Goal: Complete application form: Complete application form

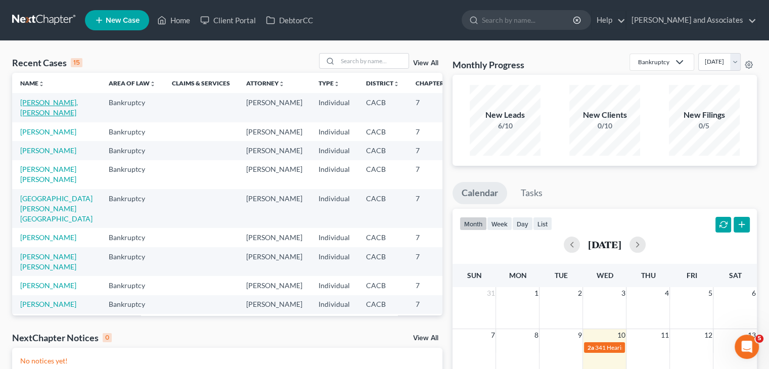
click at [25, 117] on link "[PERSON_NAME], [PERSON_NAME]" at bounding box center [49, 107] width 58 height 19
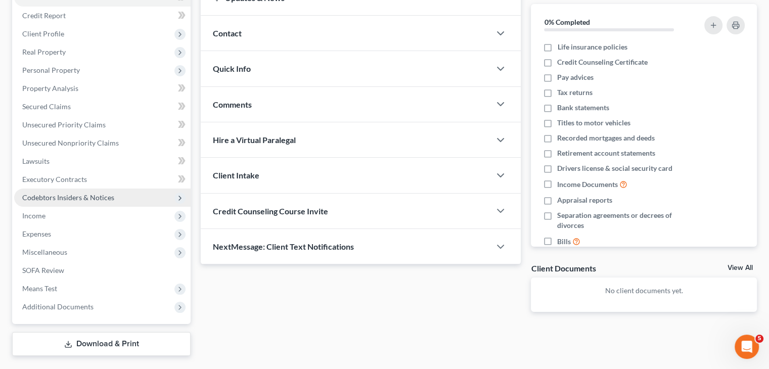
scroll to position [141, 0]
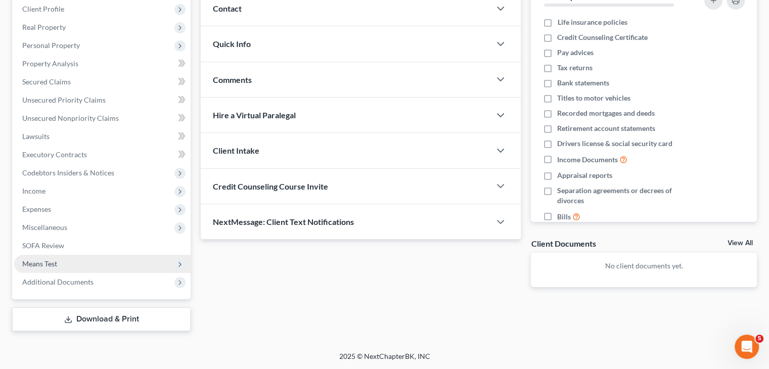
click at [54, 259] on span "Means Test" at bounding box center [39, 263] width 35 height 9
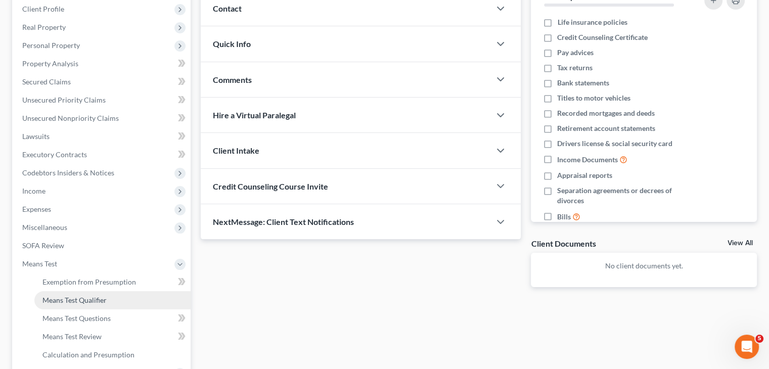
click at [100, 304] on span "Means Test Qualifier" at bounding box center [74, 300] width 64 height 9
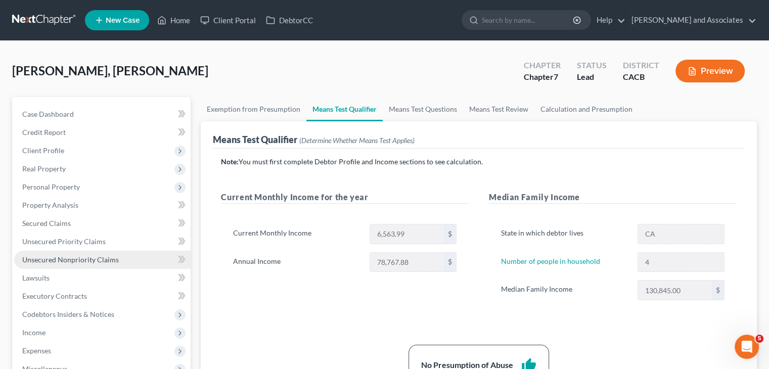
scroll to position [101, 0]
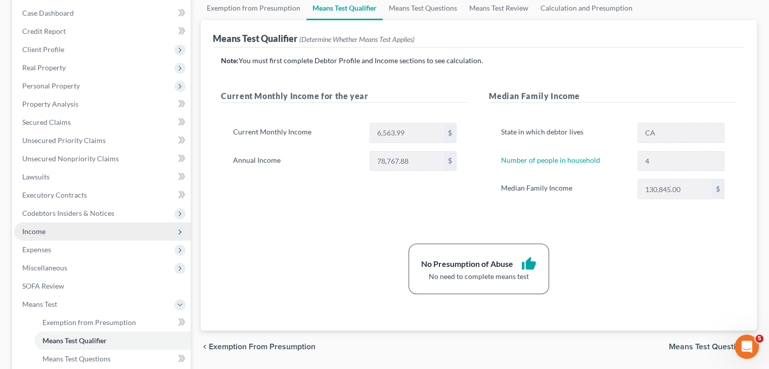
click at [70, 228] on span "Income" at bounding box center [102, 231] width 176 height 18
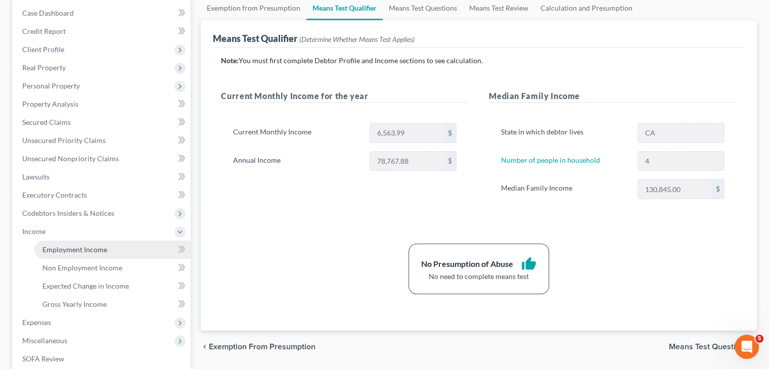
click at [73, 248] on span "Employment Income" at bounding box center [74, 249] width 65 height 9
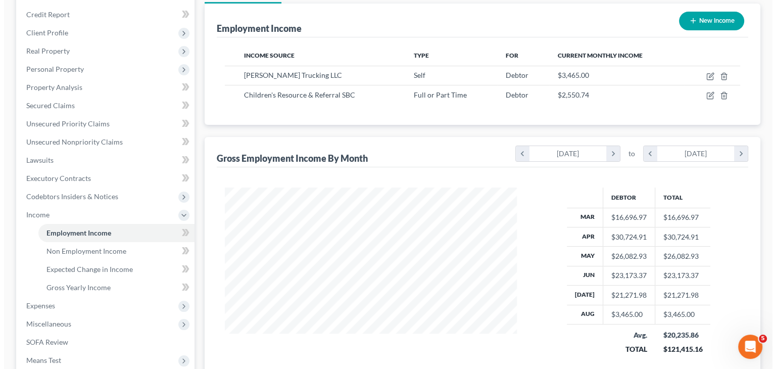
scroll to position [101, 0]
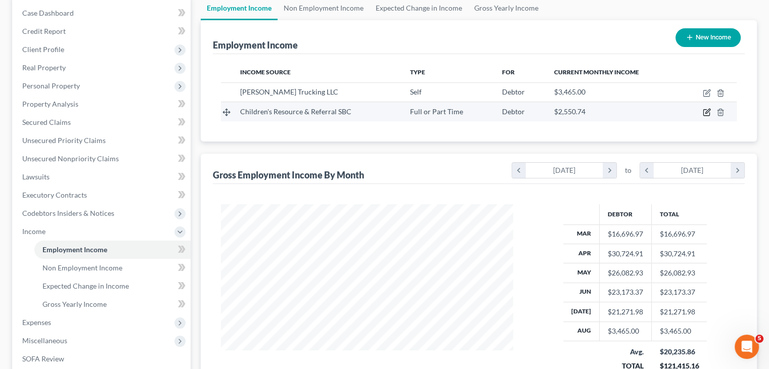
click at [703, 110] on icon "button" at bounding box center [706, 113] width 6 height 6
select select "0"
select select "4"
select select "0"
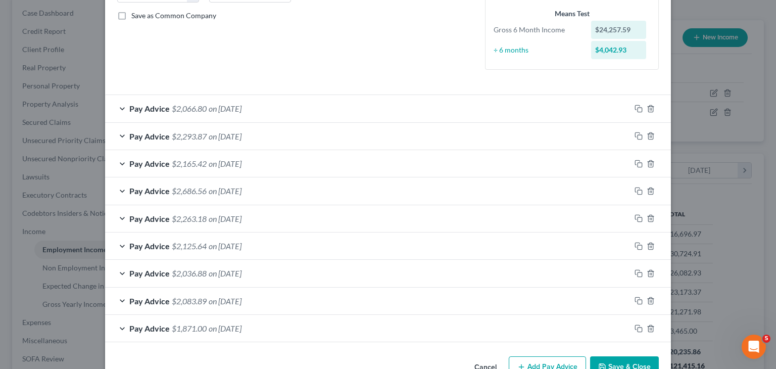
scroll to position [244, 0]
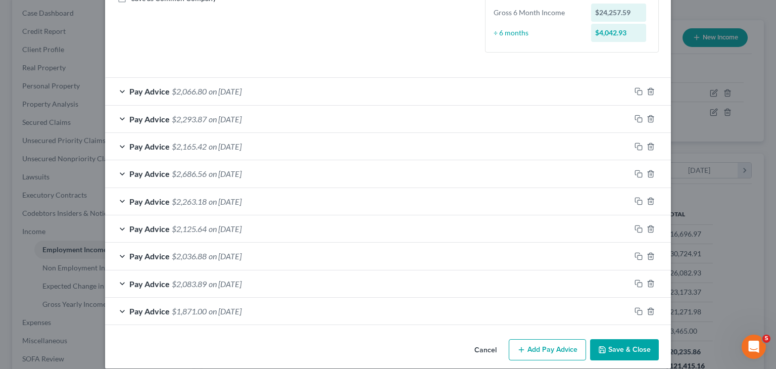
click at [542, 344] on button "Add Pay Advice" at bounding box center [547, 349] width 77 height 21
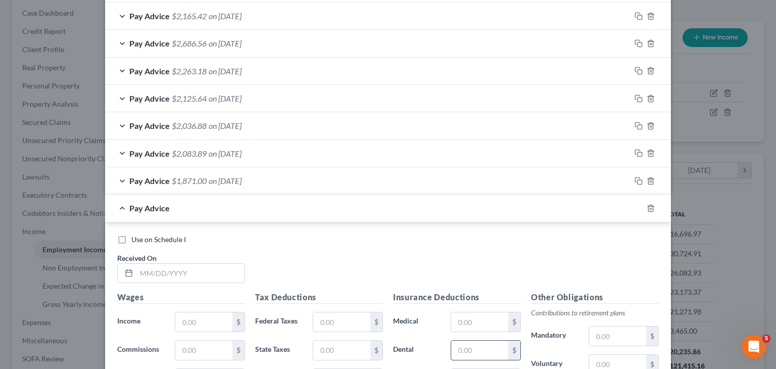
scroll to position [446, 0]
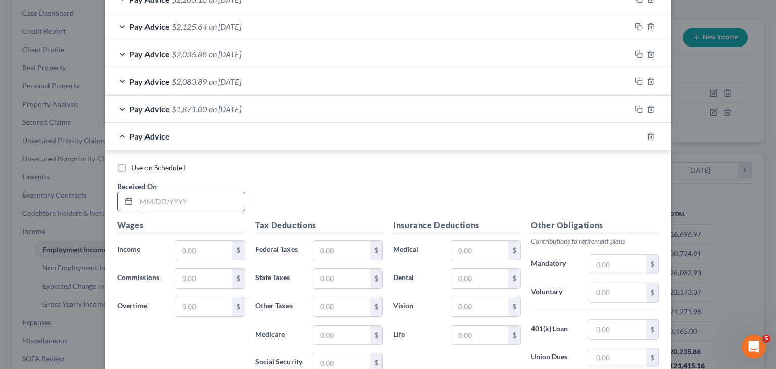
click at [206, 200] on input "text" at bounding box center [190, 201] width 108 height 19
type input "[DATE]"
click at [216, 248] on input "text" at bounding box center [203, 250] width 57 height 19
type input "2,675.23"
click at [337, 253] on input "text" at bounding box center [341, 250] width 57 height 19
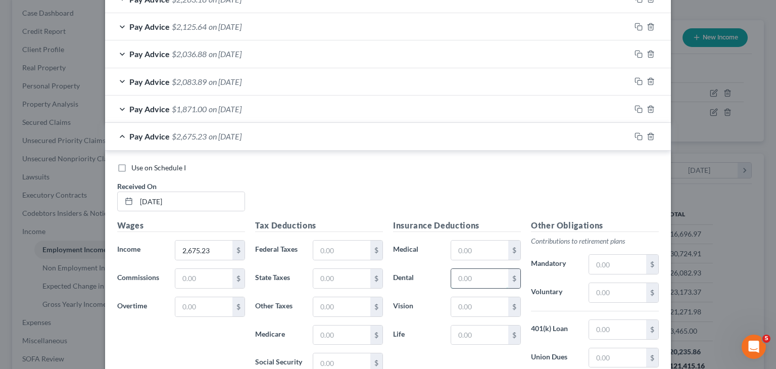
click at [475, 277] on input "text" at bounding box center [479, 278] width 57 height 19
type input "99.19"
click at [607, 320] on input "text" at bounding box center [617, 329] width 57 height 19
type input "78.76"
click at [495, 308] on input "text" at bounding box center [479, 306] width 57 height 19
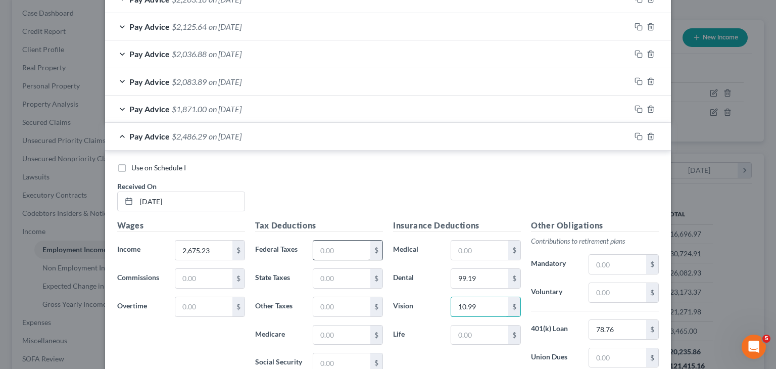
type input "10.99"
click at [346, 247] on input "text" at bounding box center [341, 250] width 57 height 19
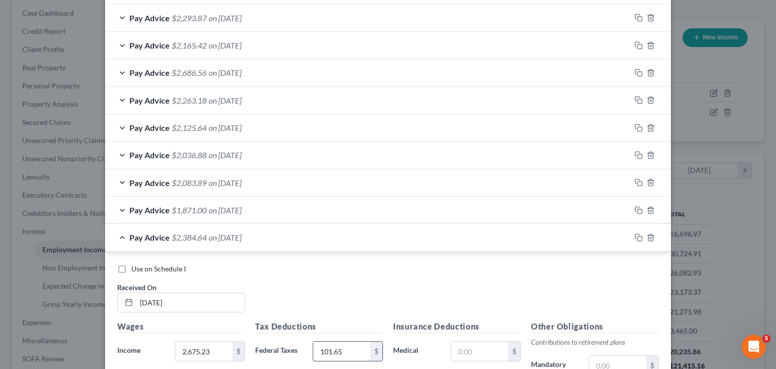
scroll to position [547, 0]
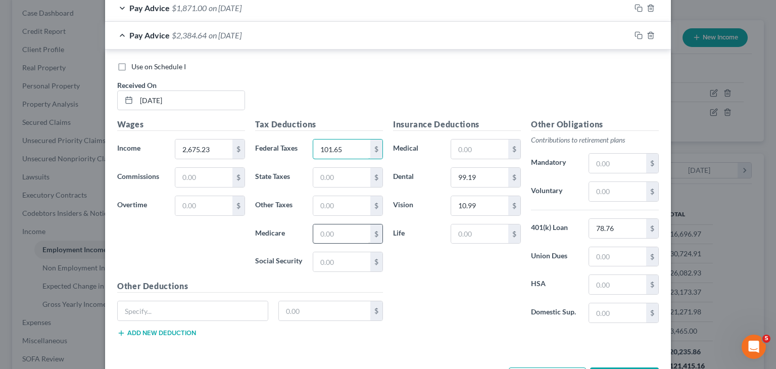
type input "101.65"
click at [324, 230] on input "text" at bounding box center [341, 233] width 57 height 19
type input "36.46"
click at [344, 264] on input "text" at bounding box center [341, 261] width 57 height 19
type input "155.93"
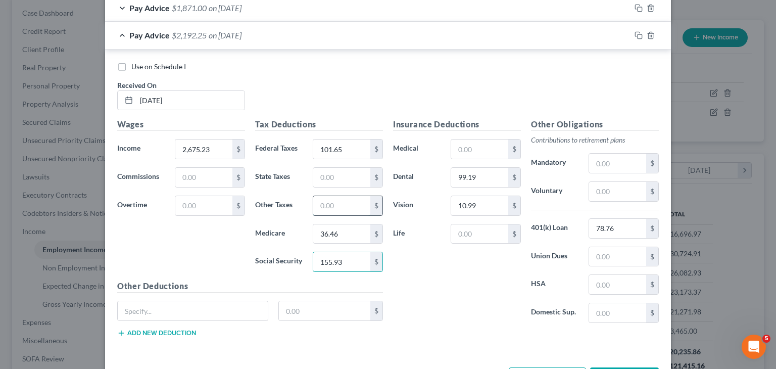
click at [329, 211] on input "text" at bounding box center [341, 205] width 57 height 19
type input "30.18"
click at [143, 34] on span "Pay Advice" at bounding box center [149, 35] width 40 height 10
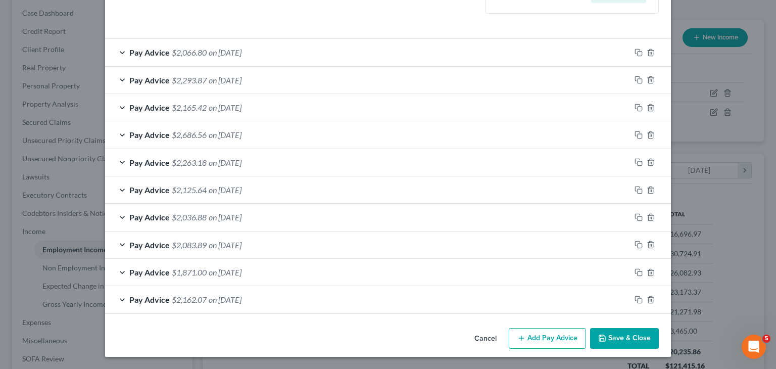
scroll to position [281, 0]
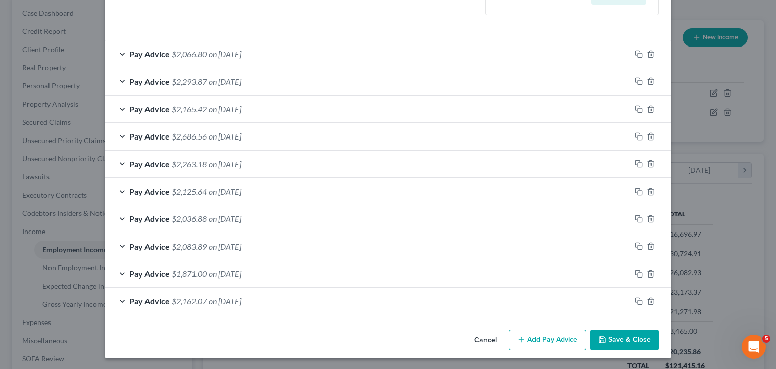
click at [550, 339] on button "Add Pay Advice" at bounding box center [547, 339] width 77 height 21
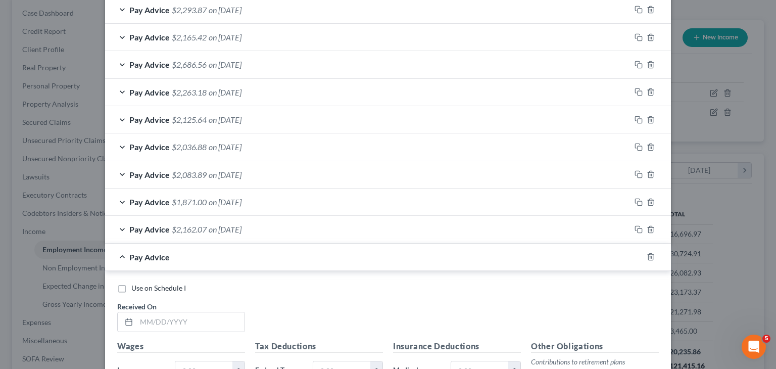
scroll to position [382, 0]
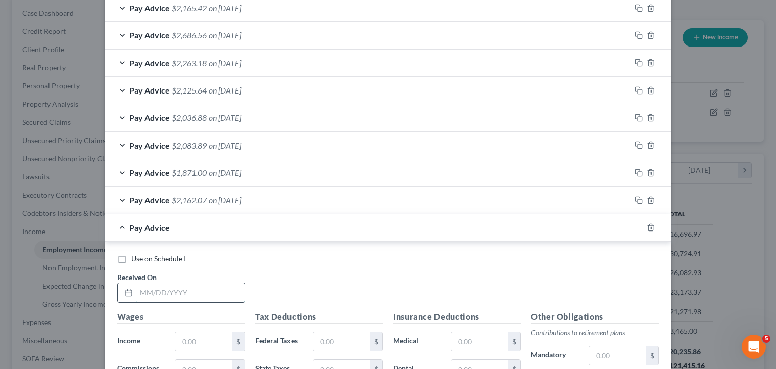
click at [197, 290] on input "text" at bounding box center [190, 292] width 108 height 19
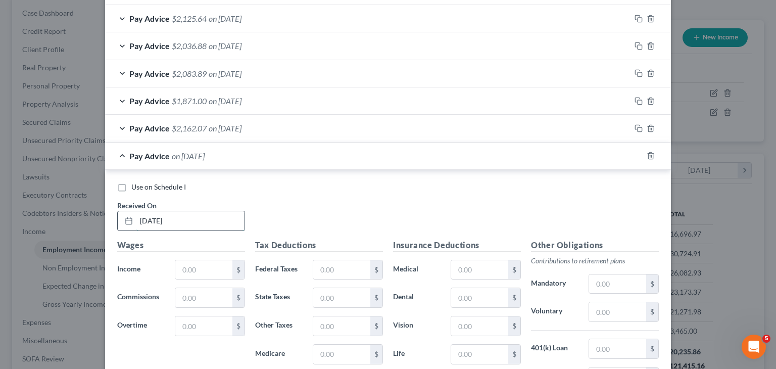
scroll to position [584, 0]
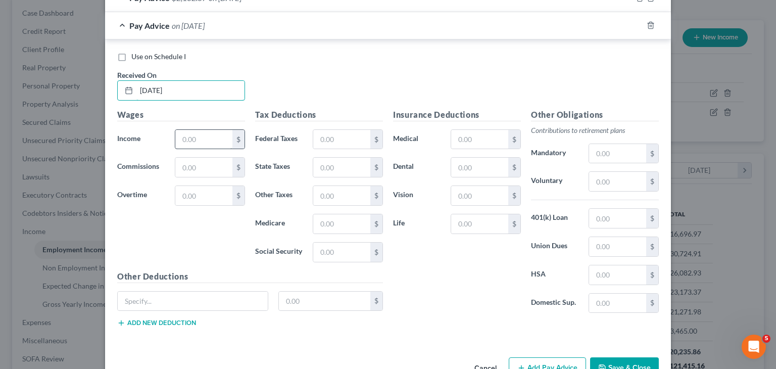
type input "[DATE]"
click at [210, 141] on input "text" at bounding box center [203, 139] width 57 height 19
type input "2,718.87"
click at [446, 161] on div "$" at bounding box center [486, 167] width 80 height 20
click at [460, 164] on input "text" at bounding box center [479, 167] width 57 height 19
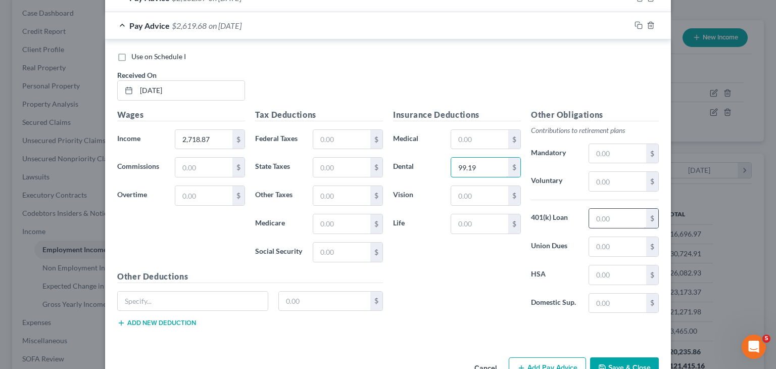
type input "99.19"
click at [601, 217] on input "text" at bounding box center [617, 218] width 57 height 19
type input "80.07"
click at [490, 191] on input "text" at bounding box center [479, 195] width 57 height 19
type input "10.99"
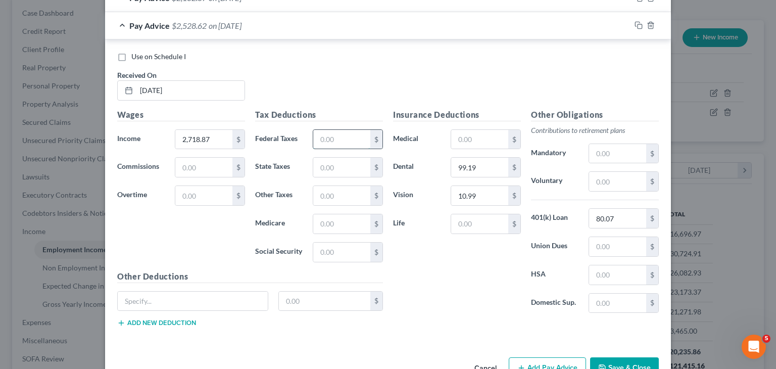
click at [364, 130] on input "text" at bounding box center [341, 139] width 57 height 19
type input "106.73"
click at [351, 225] on input "text" at bounding box center [341, 223] width 57 height 19
type input "37.10"
click at [356, 247] on input "text" at bounding box center [341, 252] width 57 height 19
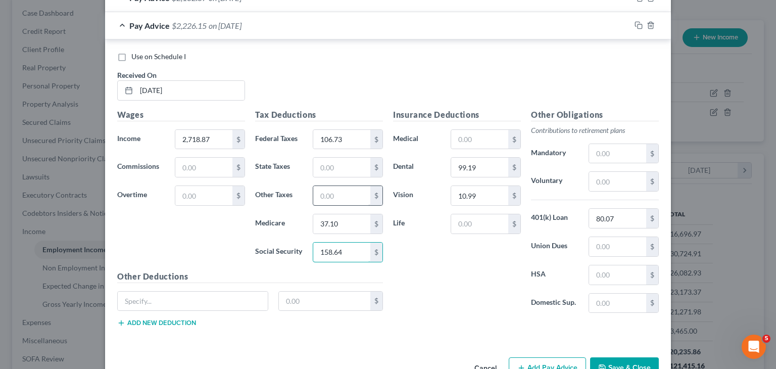
type input "158.64"
click at [356, 200] on input "text" at bounding box center [341, 195] width 57 height 19
type input "30.70"
click at [175, 25] on span "$2,195.45" at bounding box center [189, 26] width 35 height 10
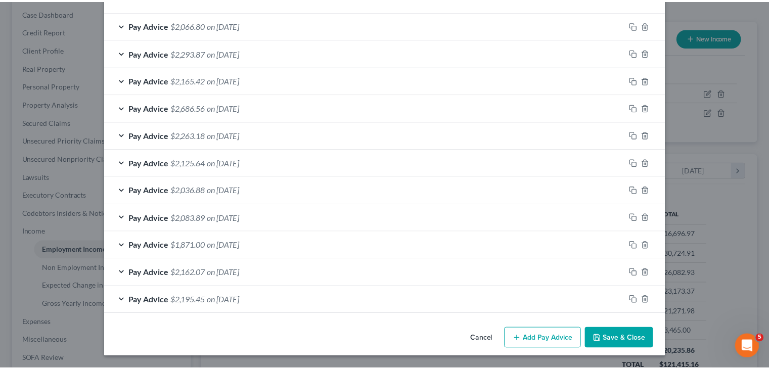
scroll to position [309, 0]
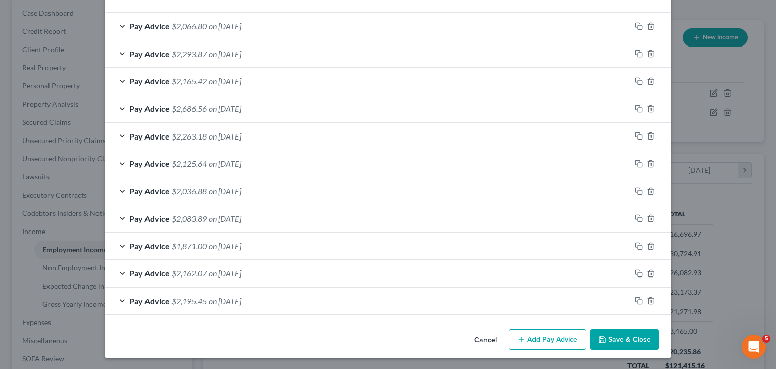
click at [637, 340] on button "Save & Close" at bounding box center [624, 339] width 69 height 21
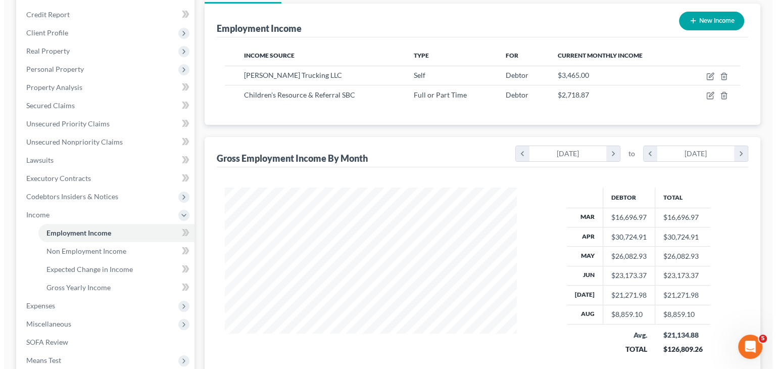
scroll to position [101, 0]
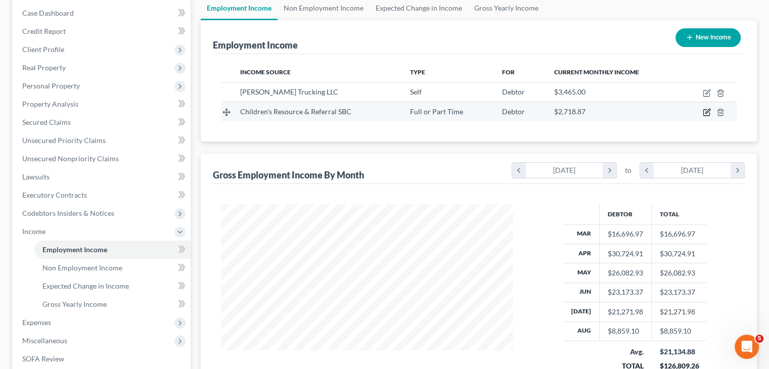
click at [704, 110] on icon "button" at bounding box center [706, 113] width 6 height 6
select select "0"
select select "4"
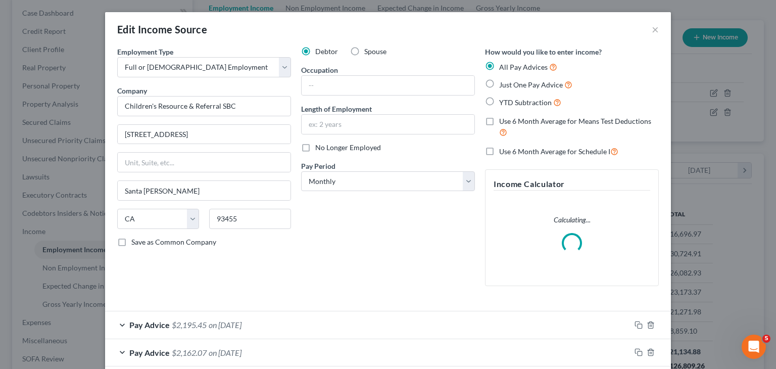
scroll to position [180, 315]
click at [389, 177] on select "Select Monthly Twice Monthly Every Other Week Weekly" at bounding box center [388, 181] width 174 height 20
select select "1"
click at [301, 171] on select "Select Monthly Twice Monthly Every Other Week Weekly" at bounding box center [388, 181] width 174 height 20
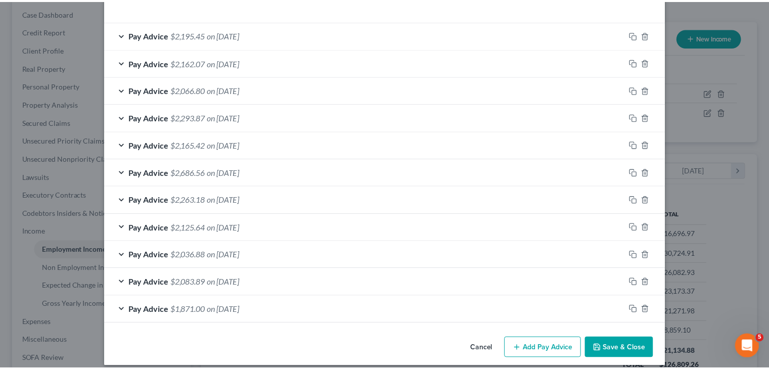
scroll to position [309, 0]
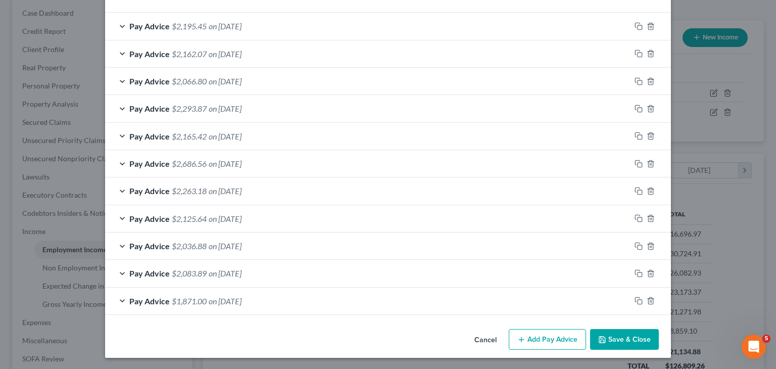
click at [611, 329] on button "Save & Close" at bounding box center [624, 339] width 69 height 21
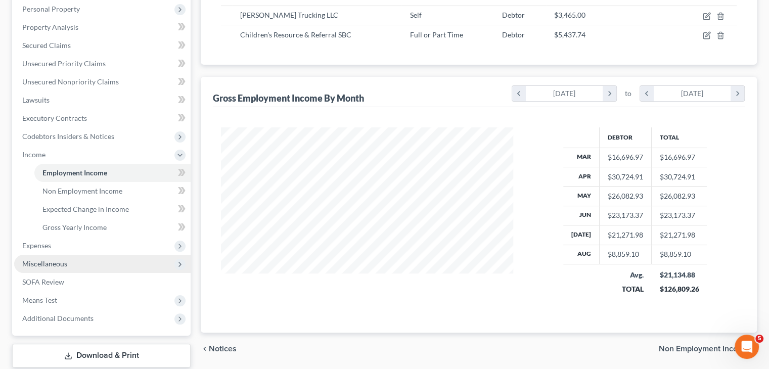
scroll to position [214, 0]
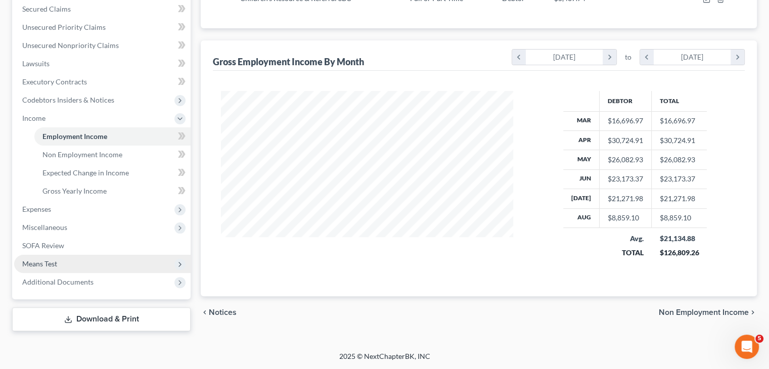
click at [68, 255] on span "Means Test" at bounding box center [102, 264] width 176 height 18
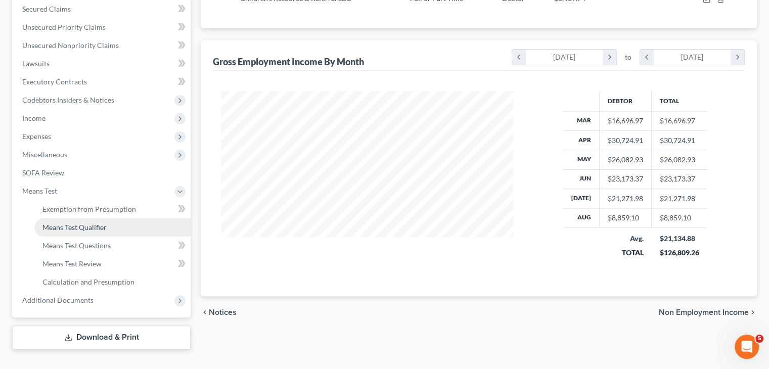
click at [97, 226] on span "Means Test Qualifier" at bounding box center [74, 227] width 64 height 9
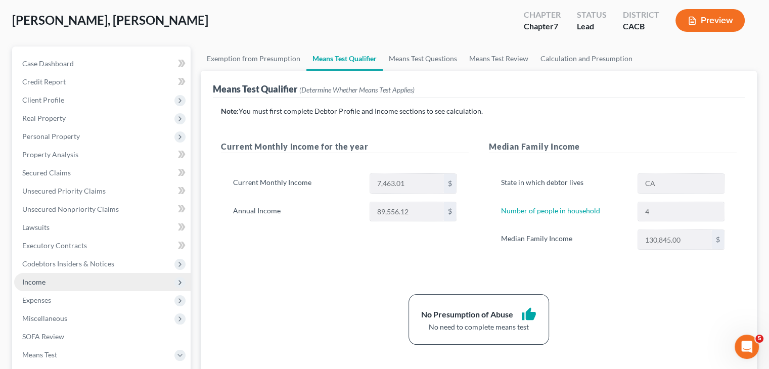
scroll to position [101, 0]
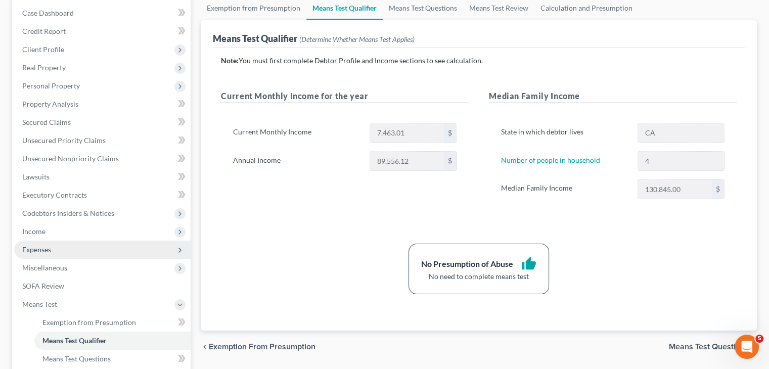
click at [51, 248] on span "Expenses" at bounding box center [102, 250] width 176 height 18
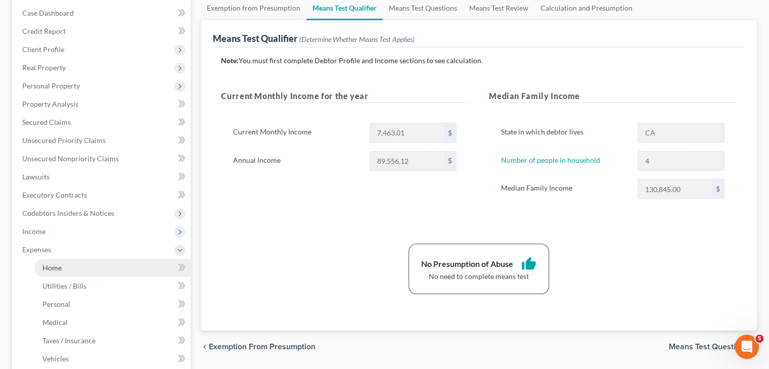
click at [55, 265] on span "Home" at bounding box center [51, 267] width 19 height 9
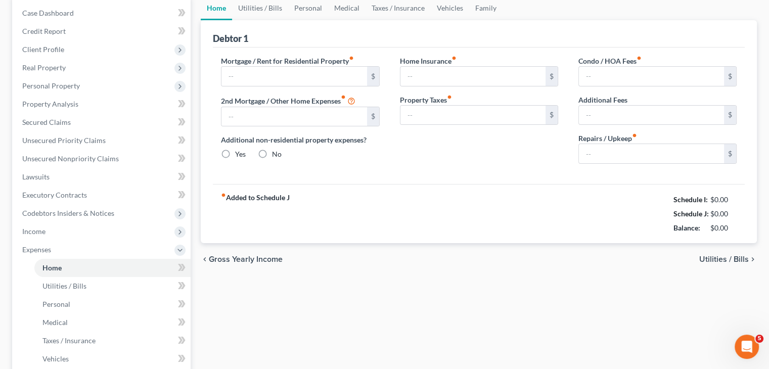
scroll to position [19, 0]
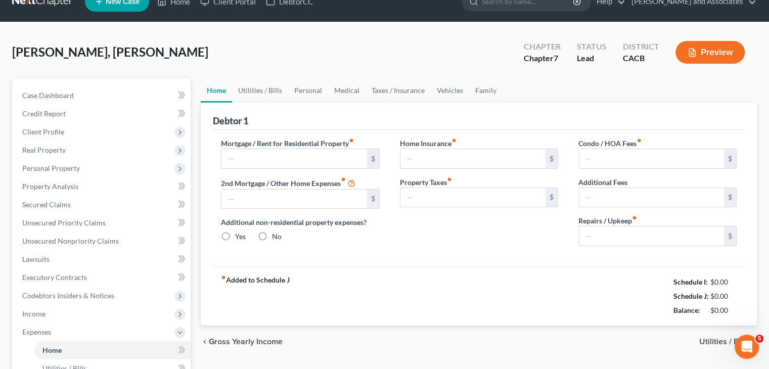
type input "2,300.00"
type input "0.00"
radio input "true"
type input "0.00"
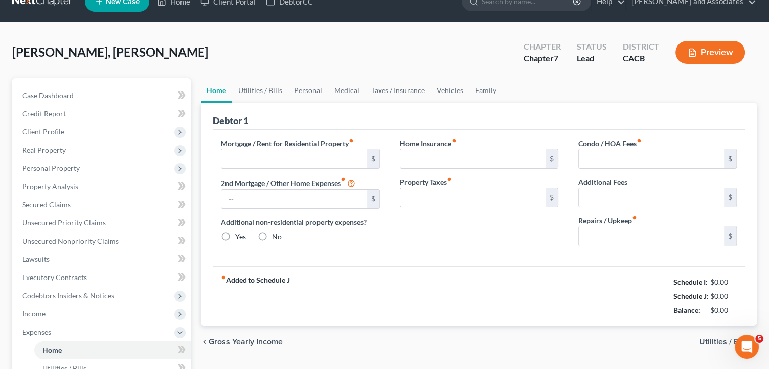
type input "0.00"
type input "200.00"
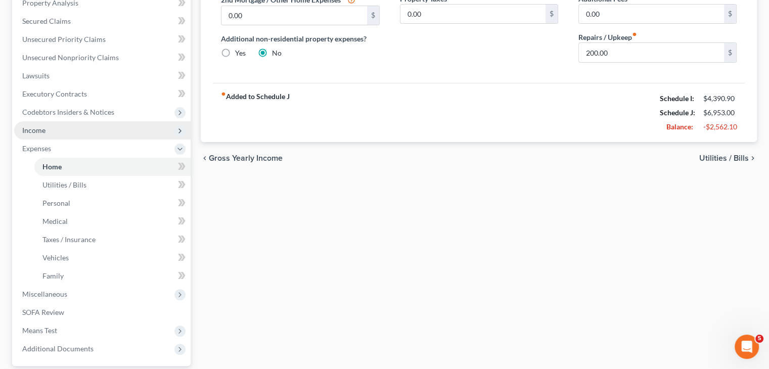
scroll to position [101, 0]
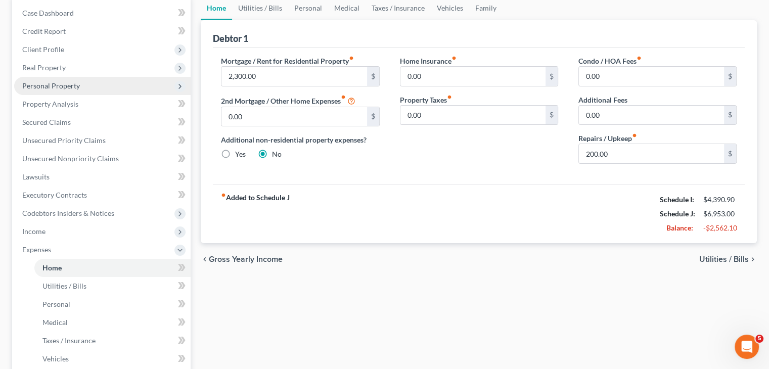
click at [101, 87] on span "Personal Property" at bounding box center [102, 86] width 176 height 18
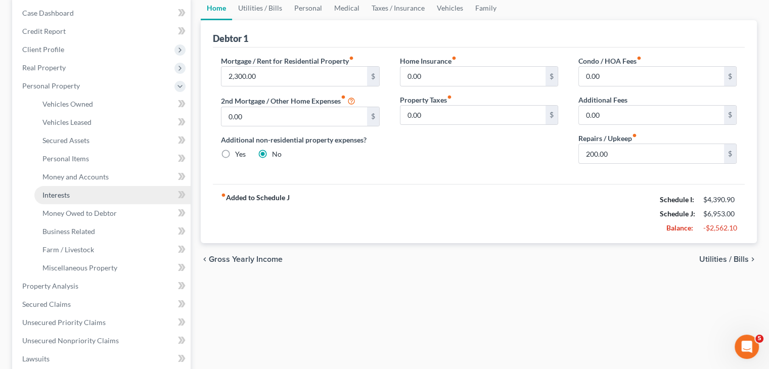
click at [81, 192] on link "Interests" at bounding box center [112, 195] width 156 height 18
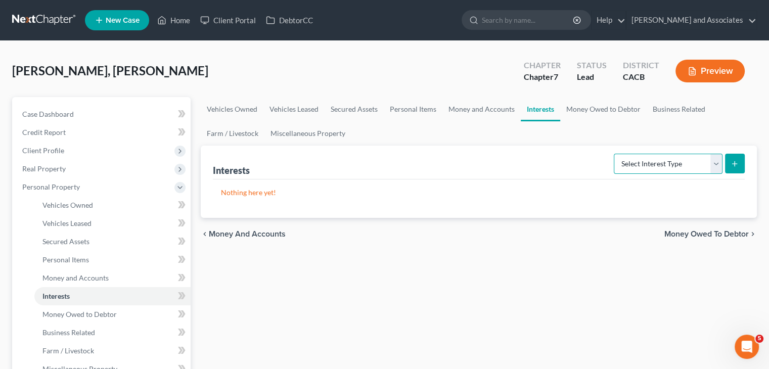
click at [675, 166] on select "Select Interest Type 401K Annuity Bond Education IRA Government Bond Government…" at bounding box center [667, 164] width 109 height 20
click at [717, 162] on select "Select Interest Type 401K Annuity Bond Education IRA Government Bond Government…" at bounding box center [667, 164] width 109 height 20
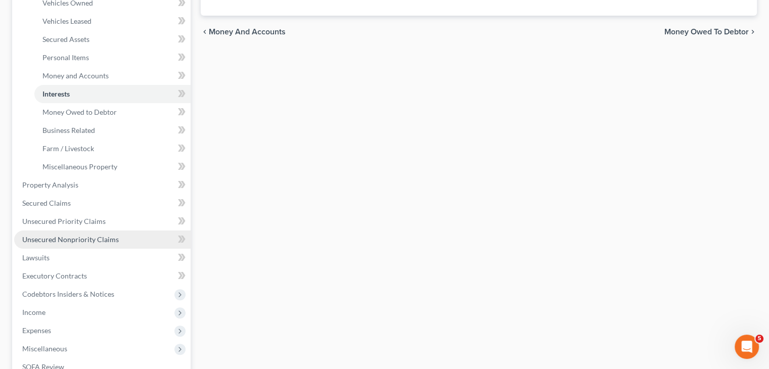
click at [98, 233] on link "Unsecured Nonpriority Claims" at bounding box center [102, 239] width 176 height 18
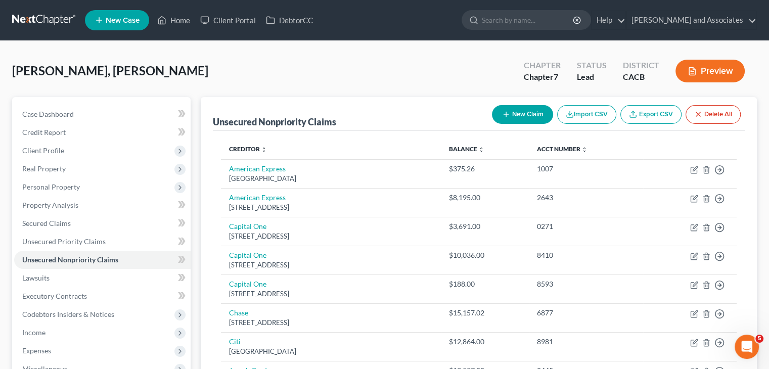
click at [534, 122] on button "New Claim" at bounding box center [522, 114] width 61 height 19
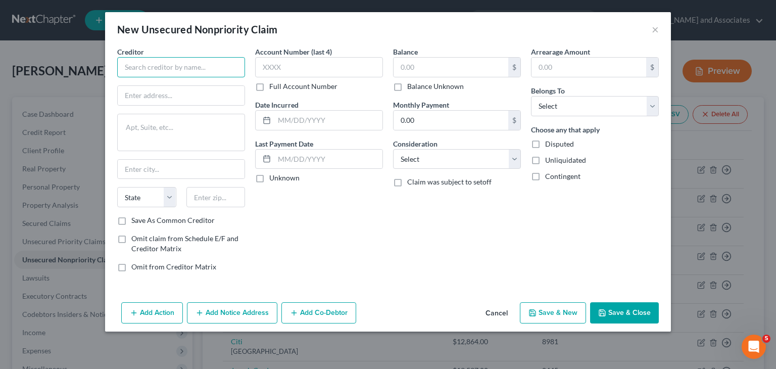
click at [214, 74] on input "text" at bounding box center [181, 67] width 128 height 20
type input "Electronic Funds Source LLC"
click at [199, 93] on input "text" at bounding box center [181, 95] width 127 height 19
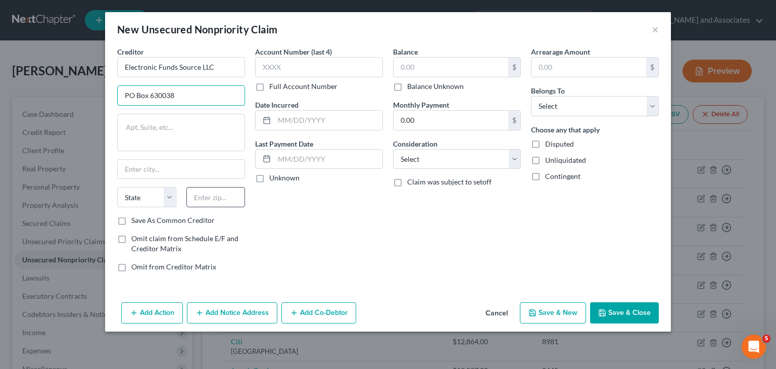
type input "PO Box 630038"
click at [203, 188] on input "text" at bounding box center [215, 197] width 59 height 20
type input "45263"
click at [275, 224] on div "Account Number (last 4) Full Account Number Date Incurred Last Payment Date Unk…" at bounding box center [319, 162] width 138 height 233
type input "[GEOGRAPHIC_DATA]"
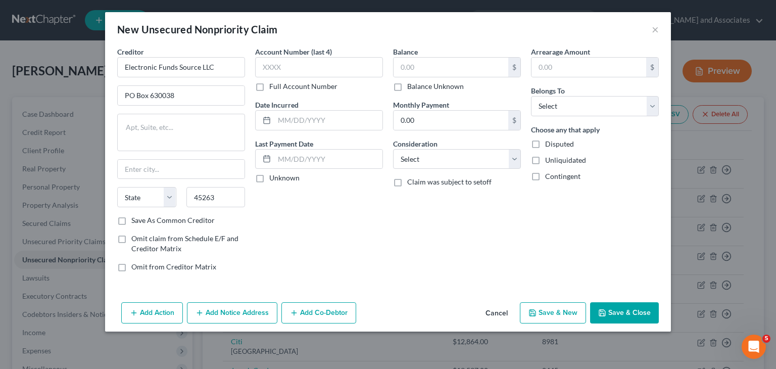
select select "36"
click at [317, 66] on input "text" at bounding box center [319, 67] width 128 height 20
type input "3169"
click at [412, 63] on input "text" at bounding box center [451, 67] width 115 height 19
type input "2,043.55"
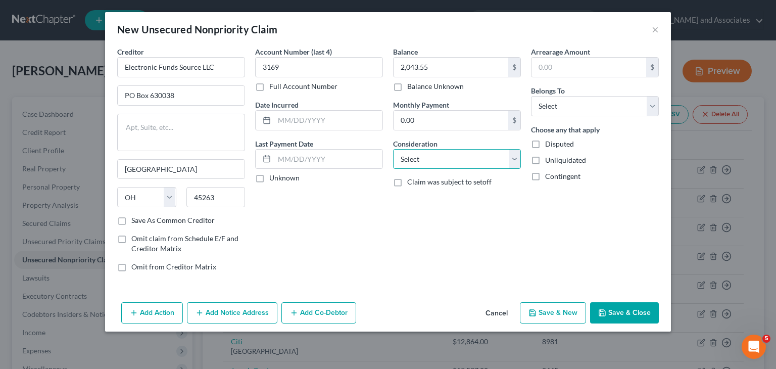
click at [441, 155] on select "Select Cable / Satellite Services Collection Agency Credit Card Debt Debt Couns…" at bounding box center [457, 159] width 128 height 20
select select "2"
click at [393, 149] on select "Select Cable / Satellite Services Collection Agency Credit Card Debt Debt Couns…" at bounding box center [457, 159] width 128 height 20
click at [539, 105] on select "Select Debtor 1 Only Debtor 2 Only Debtor 1 And Debtor 2 Only At Least One Of T…" at bounding box center [595, 106] width 128 height 20
select select "0"
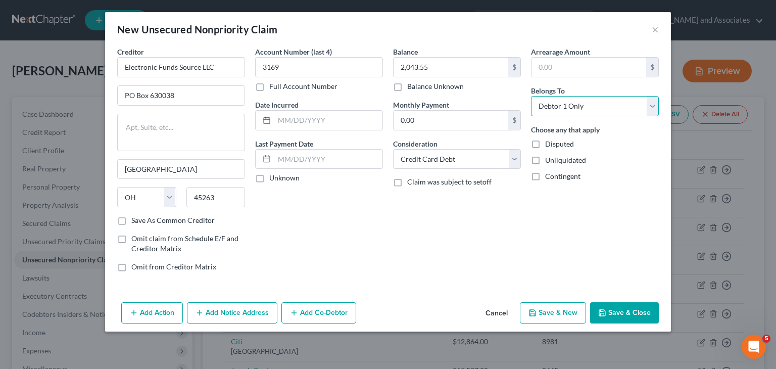
click at [531, 96] on select "Select Debtor 1 Only Debtor 2 Only Debtor 1 And Debtor 2 Only At Least One Of T…" at bounding box center [595, 106] width 128 height 20
click at [419, 219] on div "Balance 2,043.55 $ Balance Unknown Balance Undetermined 2,043.55 $ Balance Unkn…" at bounding box center [457, 162] width 138 height 233
click at [611, 305] on button "Save & Close" at bounding box center [624, 312] width 69 height 21
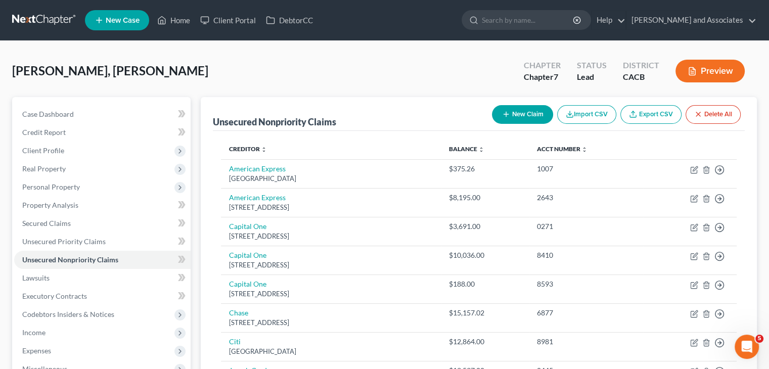
click at [511, 108] on button "New Claim" at bounding box center [522, 114] width 61 height 19
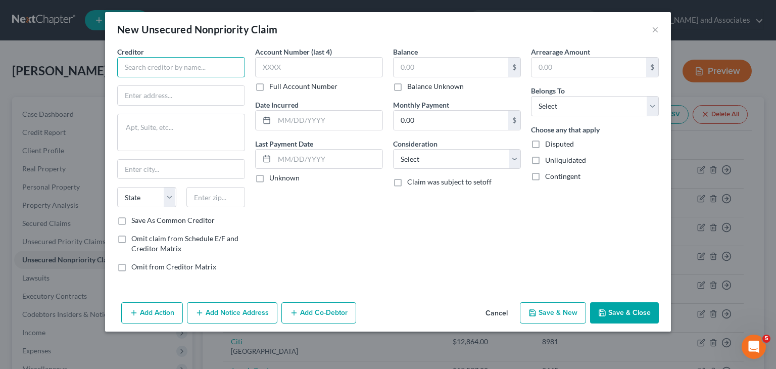
click at [178, 73] on input "text" at bounding box center [181, 67] width 128 height 20
type input "Fundbox"
click at [272, 69] on input "text" at bounding box center [319, 67] width 128 height 20
click at [269, 87] on label "Full Account Number" at bounding box center [303, 86] width 68 height 10
click at [273, 87] on input "Full Account Number" at bounding box center [276, 84] width 7 height 7
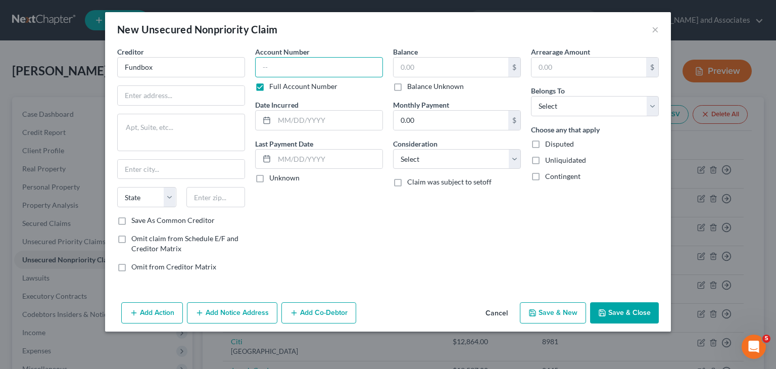
click at [283, 73] on input "text" at bounding box center [319, 67] width 128 height 20
type input "118792"
click at [408, 68] on input "text" at bounding box center [451, 67] width 115 height 19
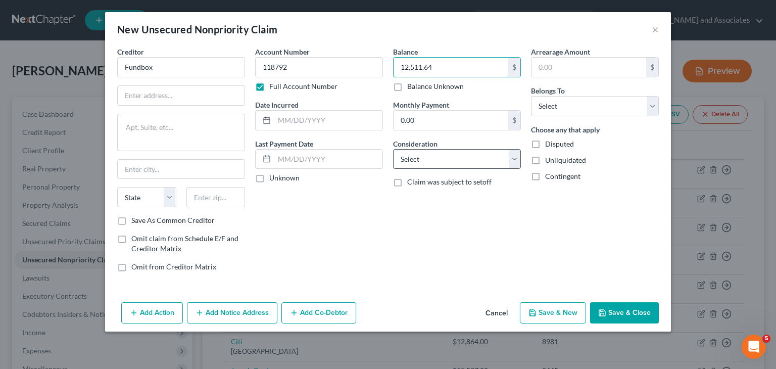
type input "12,511.64"
click at [442, 156] on select "Select Cable / Satellite Services Collection Agency Credit Card Debt Debt Couns…" at bounding box center [457, 159] width 128 height 20
click at [472, 162] on select "Select Cable / Satellite Services Collection Agency Credit Card Debt Debt Couns…" at bounding box center [457, 159] width 128 height 20
select select "14"
click at [393, 149] on select "Select Cable / Satellite Services Collection Agency Credit Card Debt Debt Couns…" at bounding box center [457, 159] width 128 height 20
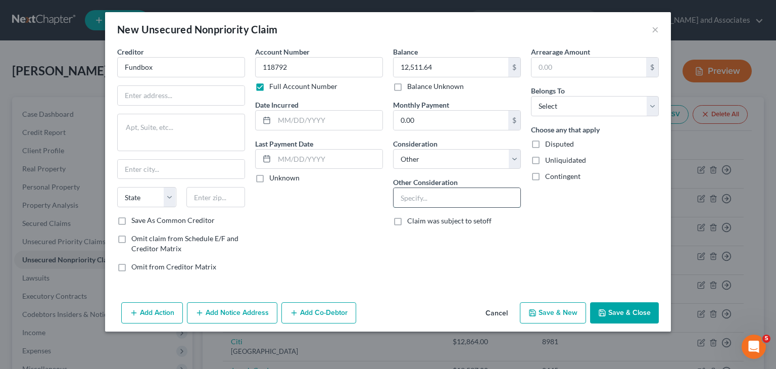
click at [467, 203] on input "text" at bounding box center [457, 197] width 127 height 19
type input "Loan"
click at [548, 104] on select "Select Debtor 1 Only Debtor 2 Only Debtor 1 And Debtor 2 Only At Least One Of T…" at bounding box center [595, 106] width 128 height 20
select select "0"
click at [531, 96] on select "Select Debtor 1 Only Debtor 2 Only Debtor 1 And Debtor 2 Only At Least One Of T…" at bounding box center [595, 106] width 128 height 20
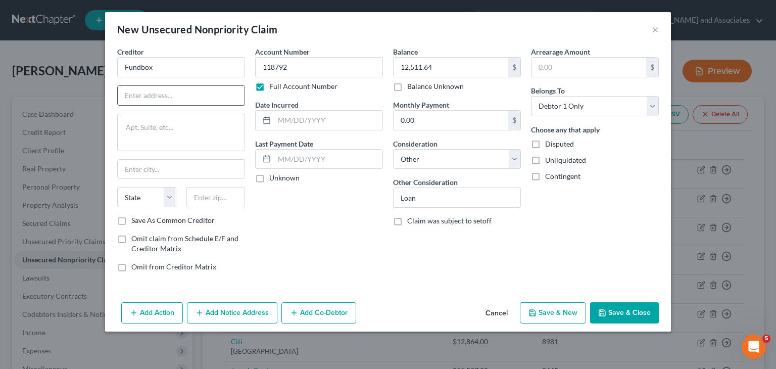
click at [158, 97] on input "text" at bounding box center [181, 95] width 127 height 19
paste input "[STREET_ADDRESS][PERSON_NAME]"
type input "[STREET_ADDRESS][PERSON_NAME]"
click at [210, 196] on input "text" at bounding box center [215, 197] width 59 height 20
paste input "94104"
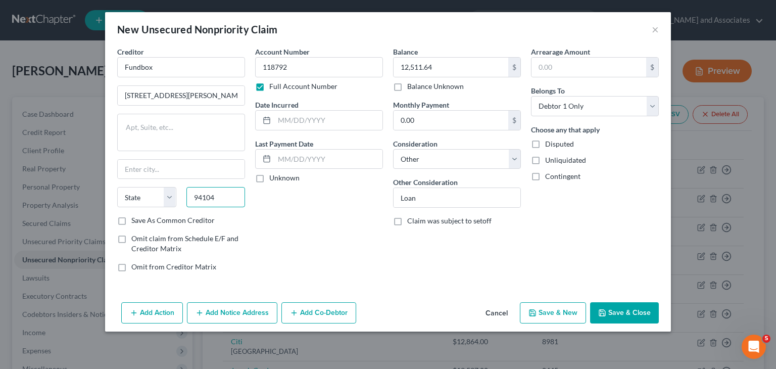
type input "94104"
click at [360, 242] on div "Account Number 118792 Full Account Number Date Incurred Last Payment Date Unkno…" at bounding box center [319, 162] width 138 height 233
click at [297, 209] on div "Account Number 118792 Full Account Number Date Incurred Last Payment Date Unkno…" at bounding box center [319, 162] width 138 height 233
type input "[GEOGRAPHIC_DATA]"
select select "4"
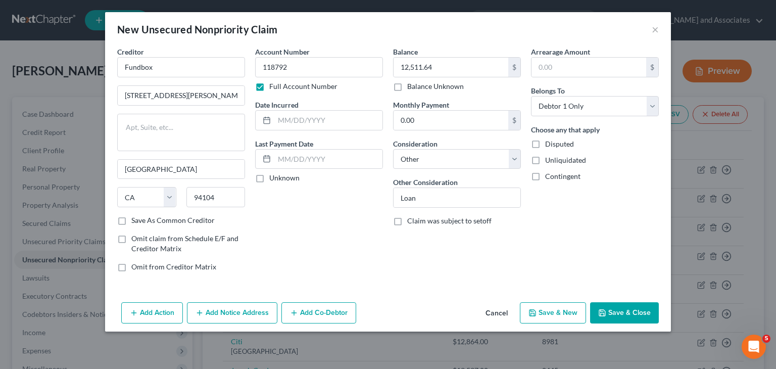
click at [621, 317] on button "Save & Close" at bounding box center [624, 312] width 69 height 21
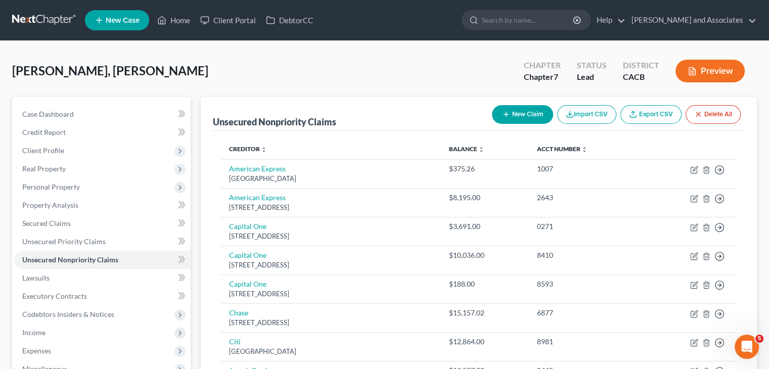
click at [510, 112] on button "New Claim" at bounding box center [522, 114] width 61 height 19
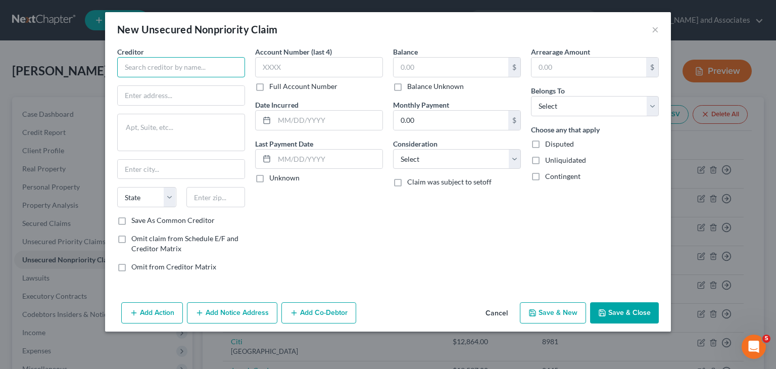
click at [148, 68] on input "text" at bounding box center [181, 67] width 128 height 20
type input "LCF"
click at [180, 97] on input "text" at bounding box center [181, 95] width 127 height 19
paste input "[STREET_ADDRESS]"
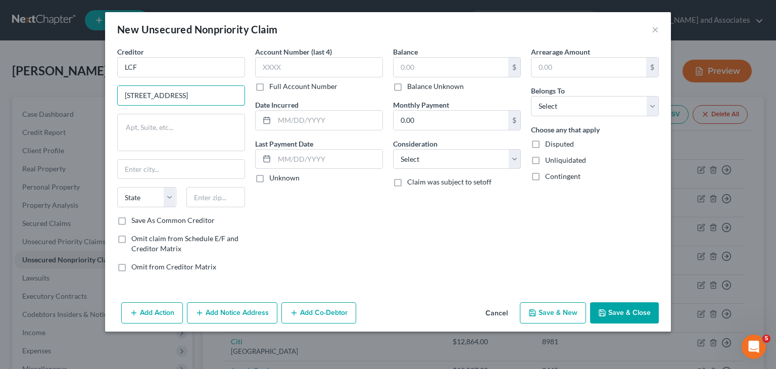
type input "[STREET_ADDRESS]"
click at [211, 197] on input "text" at bounding box center [215, 197] width 59 height 20
paste input "11042-1096"
type input "11042-1096"
click at [285, 211] on div "Account Number (last 4) Full Account Number Date Incurred Last Payment Date Unk…" at bounding box center [319, 162] width 138 height 233
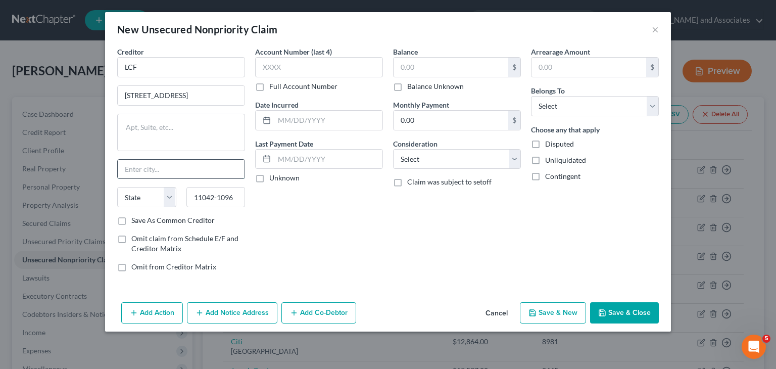
click at [208, 172] on input "text" at bounding box center [181, 169] width 127 height 19
paste input "[GEOGRAPHIC_DATA]"
type input "[GEOGRAPHIC_DATA]"
click at [346, 230] on div "Account Number (last 4) Full Account Number Date Incurred Last Payment Date Unk…" at bounding box center [319, 162] width 138 height 233
click at [154, 190] on select "State [US_STATE] AK AR AZ CA CO CT DE DC [GEOGRAPHIC_DATA] [GEOGRAPHIC_DATA] GU…" at bounding box center [146, 197] width 59 height 20
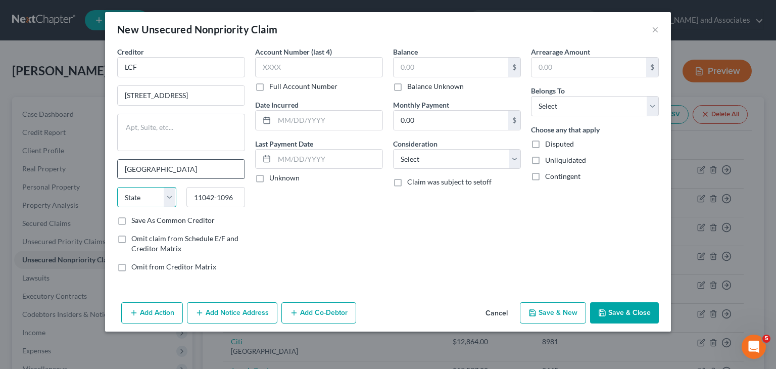
select select "35"
click at [117, 187] on select "State [US_STATE] AK AR AZ CA CO CT DE DC [GEOGRAPHIC_DATA] [GEOGRAPHIC_DATA] GU…" at bounding box center [146, 197] width 59 height 20
click at [376, 257] on div "Account Number (last 4) Full Account Number Date Incurred Last Payment Date Unk…" at bounding box center [319, 162] width 138 height 233
click at [455, 65] on input "text" at bounding box center [451, 67] width 115 height 19
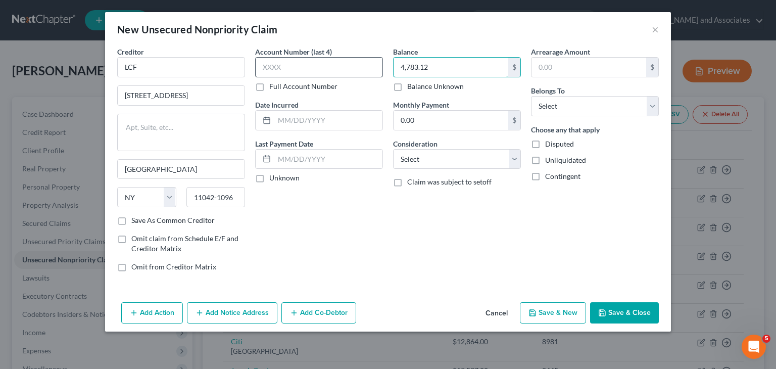
type input "4,783.12"
click at [338, 73] on input "text" at bounding box center [319, 67] width 128 height 20
click at [269, 85] on label "Full Account Number" at bounding box center [303, 86] width 68 height 10
click at [273, 85] on input "Full Account Number" at bounding box center [276, 84] width 7 height 7
click at [281, 70] on input "text" at bounding box center [319, 67] width 128 height 20
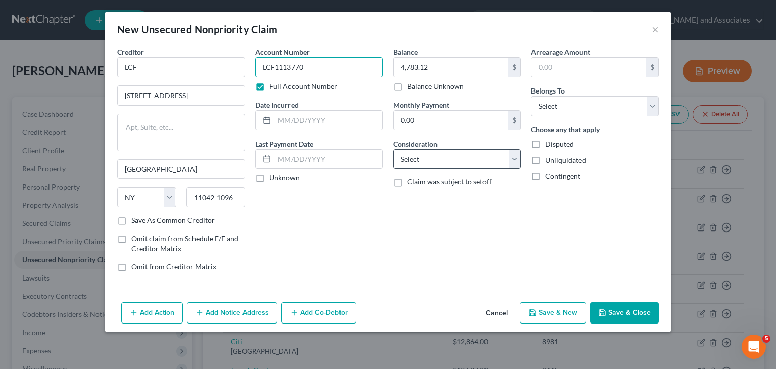
type input "LCF1113770"
drag, startPoint x: 453, startPoint y: 155, endPoint x: 455, endPoint y: 162, distance: 7.8
click at [453, 155] on select "Select Cable / Satellite Services Collection Agency Credit Card Debt Debt Couns…" at bounding box center [457, 159] width 128 height 20
select select "14"
click at [393, 149] on select "Select Cable / Satellite Services Collection Agency Credit Card Debt Debt Couns…" at bounding box center [457, 159] width 128 height 20
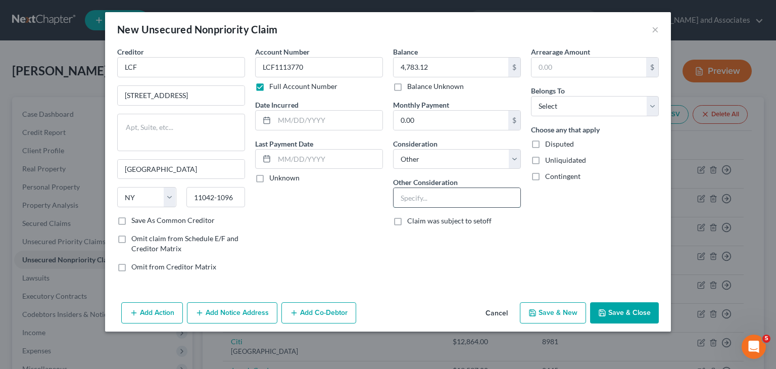
click at [424, 201] on input "text" at bounding box center [457, 197] width 127 height 19
type input "loan"
click at [591, 98] on select "Select Debtor 1 Only Debtor 2 Only Debtor 1 And Debtor 2 Only At Least One Of T…" at bounding box center [595, 106] width 128 height 20
select select "0"
click at [531, 96] on select "Select Debtor 1 Only Debtor 2 Only Debtor 1 And Debtor 2 Only At Least One Of T…" at bounding box center [595, 106] width 128 height 20
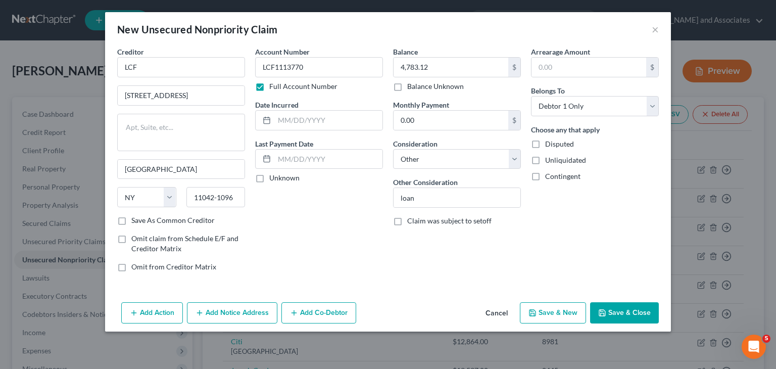
click at [630, 318] on button "Save & Close" at bounding box center [624, 312] width 69 height 21
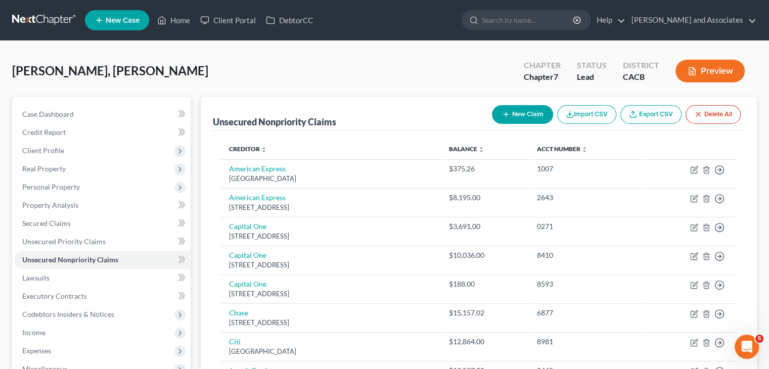
click at [521, 115] on button "New Claim" at bounding box center [522, 114] width 61 height 19
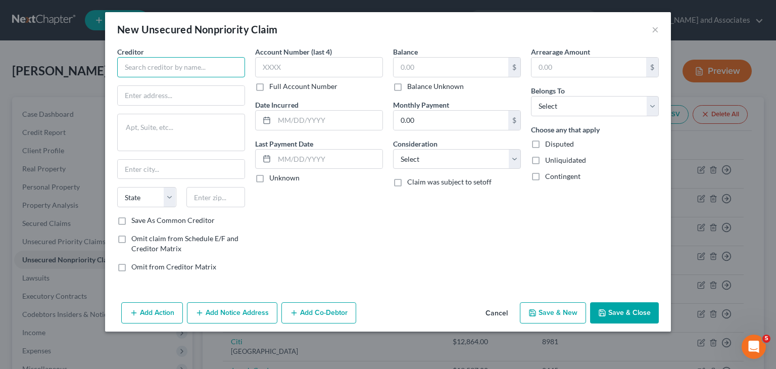
click at [227, 74] on input "text" at bounding box center [181, 67] width 128 height 20
type input "Newity"
click at [269, 84] on label "Full Account Number" at bounding box center [303, 86] width 68 height 10
click at [273, 84] on input "Full Account Number" at bounding box center [276, 84] width 7 height 7
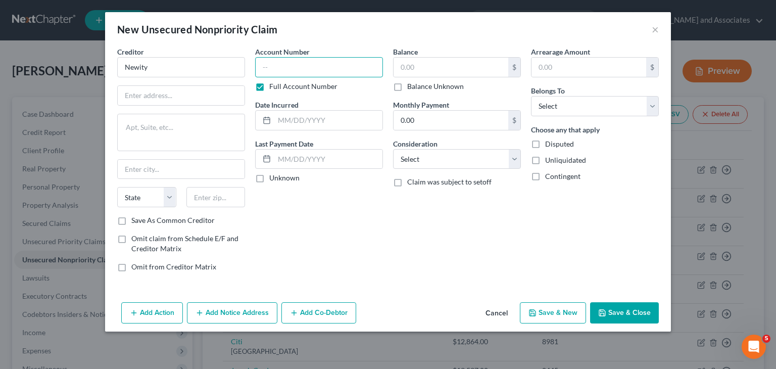
click at [293, 65] on input "text" at bounding box center [319, 67] width 128 height 20
type input "5600629100"
click at [447, 77] on div "$" at bounding box center [457, 67] width 128 height 20
click at [451, 65] on input "text" at bounding box center [451, 67] width 115 height 19
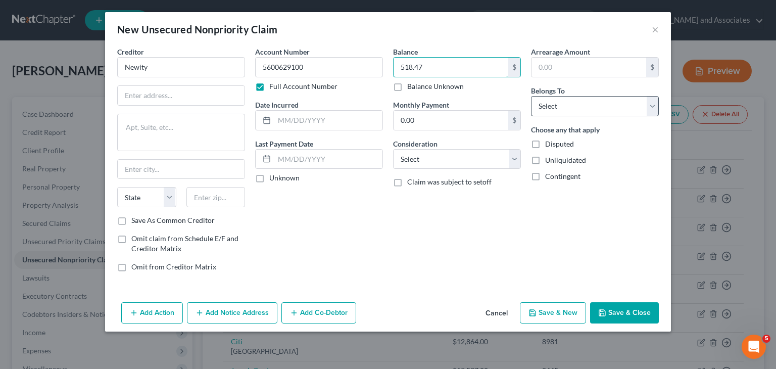
type input "518.47"
click at [600, 101] on select "Select Debtor 1 Only Debtor 2 Only Debtor 1 And Debtor 2 Only At Least One Of T…" at bounding box center [595, 106] width 128 height 20
select select "0"
click at [531, 96] on select "Select Debtor 1 Only Debtor 2 Only Debtor 1 And Debtor 2 Only At Least One Of T…" at bounding box center [595, 106] width 128 height 20
click at [451, 159] on select "Select Cable / Satellite Services Collection Agency Credit Card Debt Debt Couns…" at bounding box center [457, 159] width 128 height 20
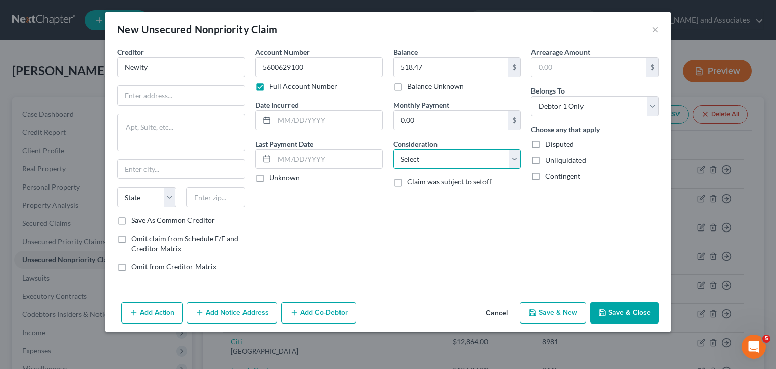
select select "14"
click at [393, 149] on select "Select Cable / Satellite Services Collection Agency Credit Card Debt Debt Couns…" at bounding box center [457, 159] width 128 height 20
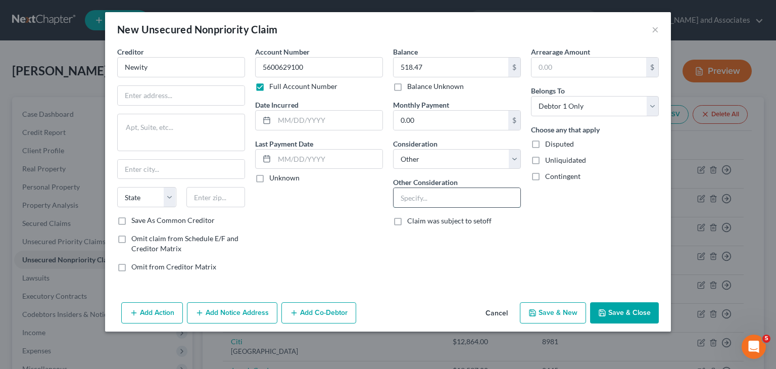
click at [435, 198] on input "text" at bounding box center [457, 197] width 127 height 19
type input "loan"
click at [349, 204] on div "Account Number 5600629100 Full Account Number Date Incurred Last Payment Date U…" at bounding box center [319, 162] width 138 height 233
click at [196, 100] on input "text" at bounding box center [181, 95] width 127 height 19
click at [347, 218] on div "Account Number 5600629100 Full Account Number Date Incurred Last Payment Date U…" at bounding box center [319, 162] width 138 height 233
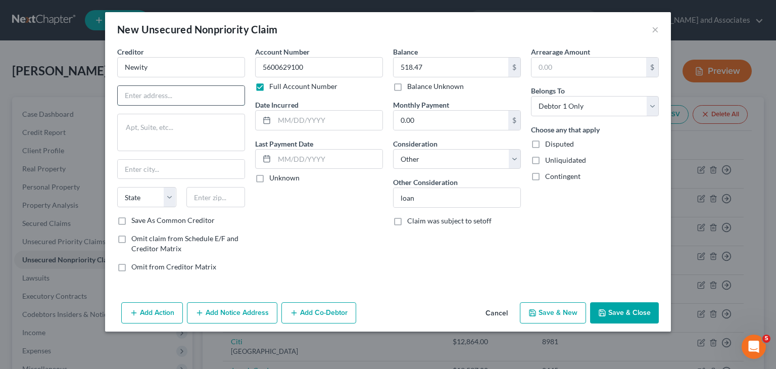
click at [169, 97] on input "text" at bounding box center [181, 95] width 127 height 19
paste input "[STREET_ADDRESS][US_STATE]"
type input "[STREET_ADDRESS][US_STATE]"
click at [219, 182] on div "Creditor * Newity [STREET_ADDRESS][GEOGRAPHIC_DATA][US_STATE][US_STATE] CA CO C…" at bounding box center [181, 130] width 128 height 169
click at [214, 191] on input "text" at bounding box center [215, 197] width 59 height 20
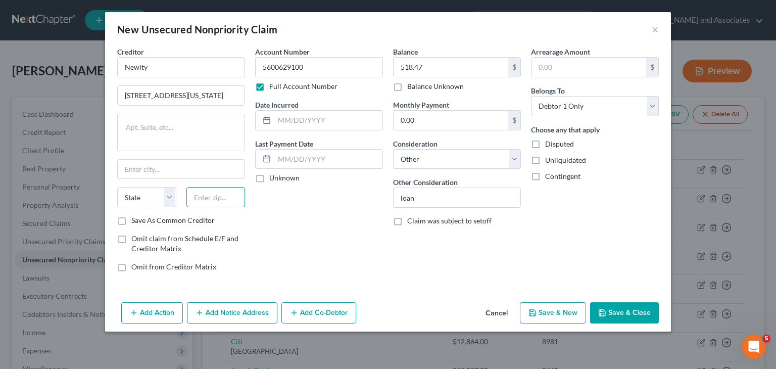
paste input "60607"
type input "60607"
click at [309, 238] on div "Account Number 5600629100 Full Account Number Date Incurred Last Payment Date U…" at bounding box center [319, 162] width 138 height 233
type input "[GEOGRAPHIC_DATA]"
select select "14"
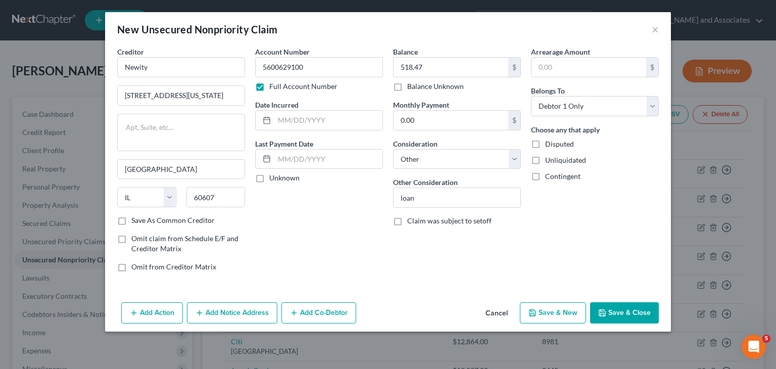
click at [618, 310] on button "Save & Close" at bounding box center [624, 312] width 69 height 21
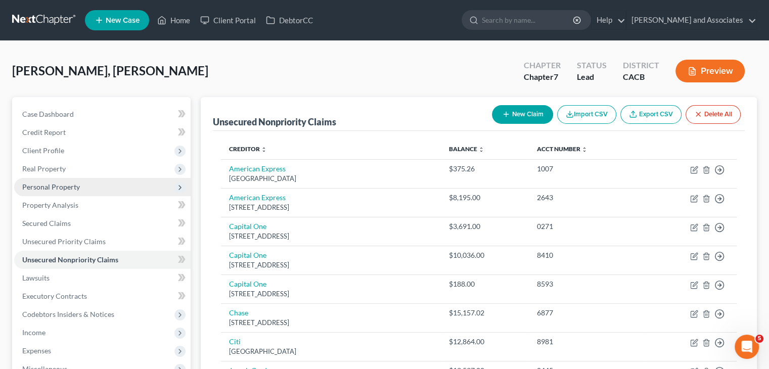
click at [83, 180] on span "Personal Property" at bounding box center [102, 187] width 176 height 18
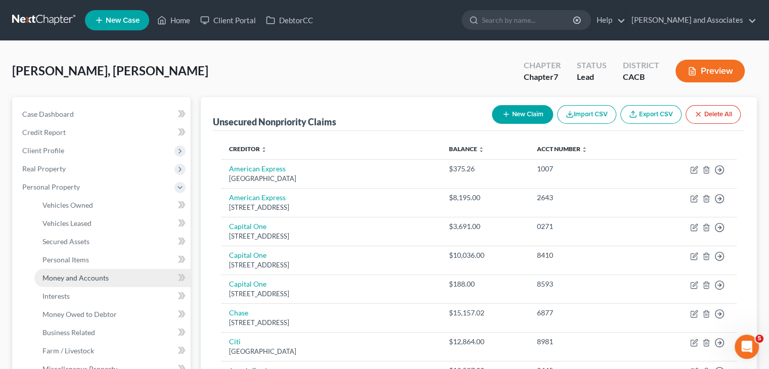
click at [106, 275] on span "Money and Accounts" at bounding box center [75, 277] width 66 height 9
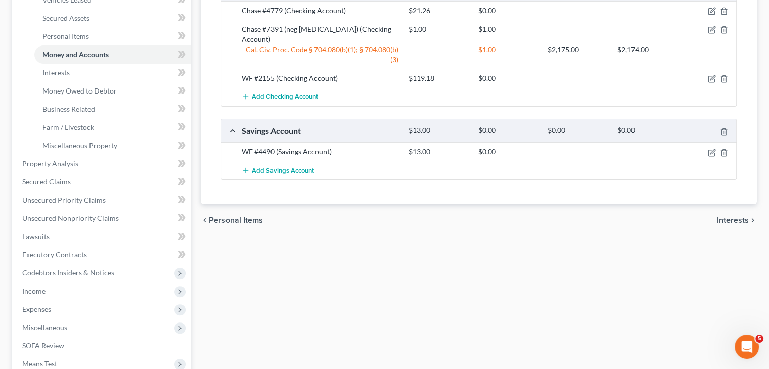
scroll to position [303, 0]
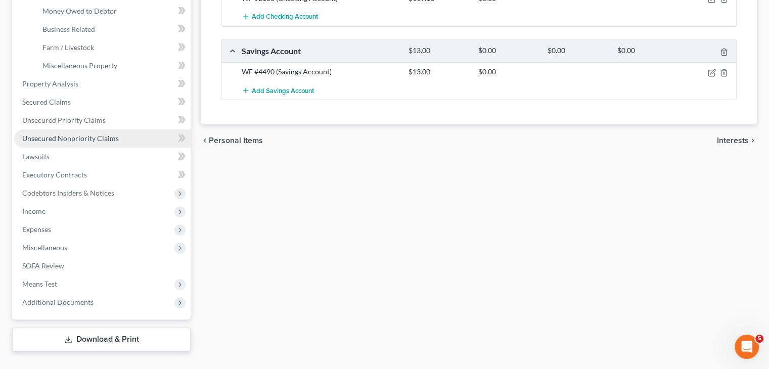
click at [85, 137] on span "Unsecured Nonpriority Claims" at bounding box center [70, 138] width 97 height 9
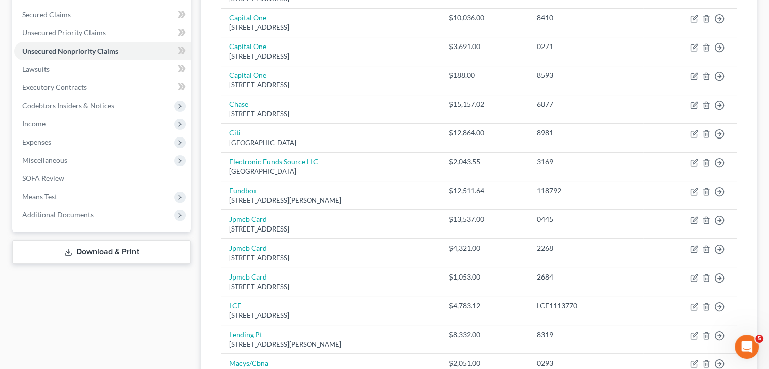
scroll to position [185, 0]
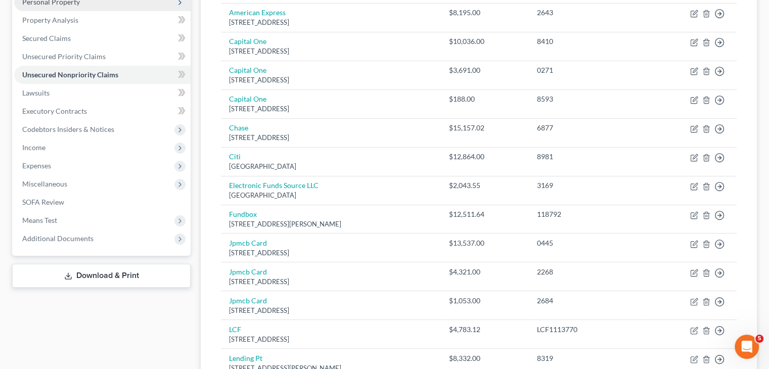
click at [129, 3] on span "Personal Property" at bounding box center [102, 2] width 176 height 18
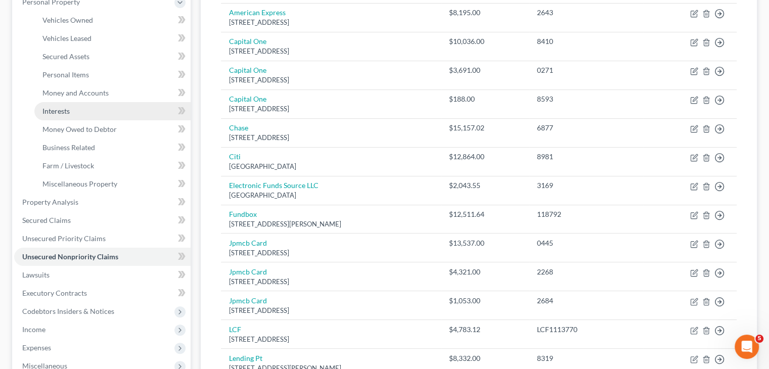
click at [104, 111] on link "Interests" at bounding box center [112, 111] width 156 height 18
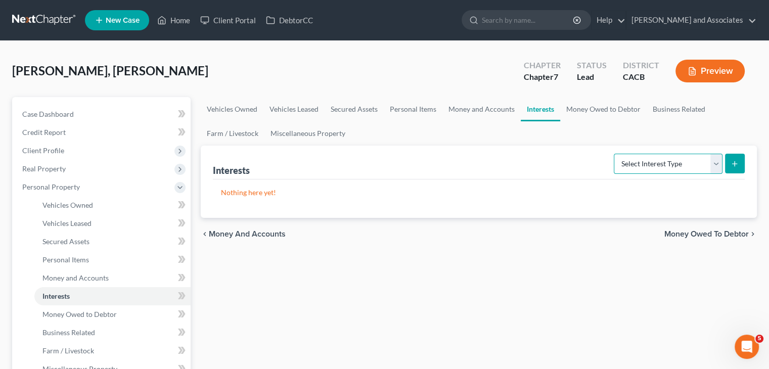
click at [647, 162] on select "Select Interest Type 401K Annuity Bond Education IRA Government Bond Government…" at bounding box center [667, 164] width 109 height 20
